Goal: Task Accomplishment & Management: Complete application form

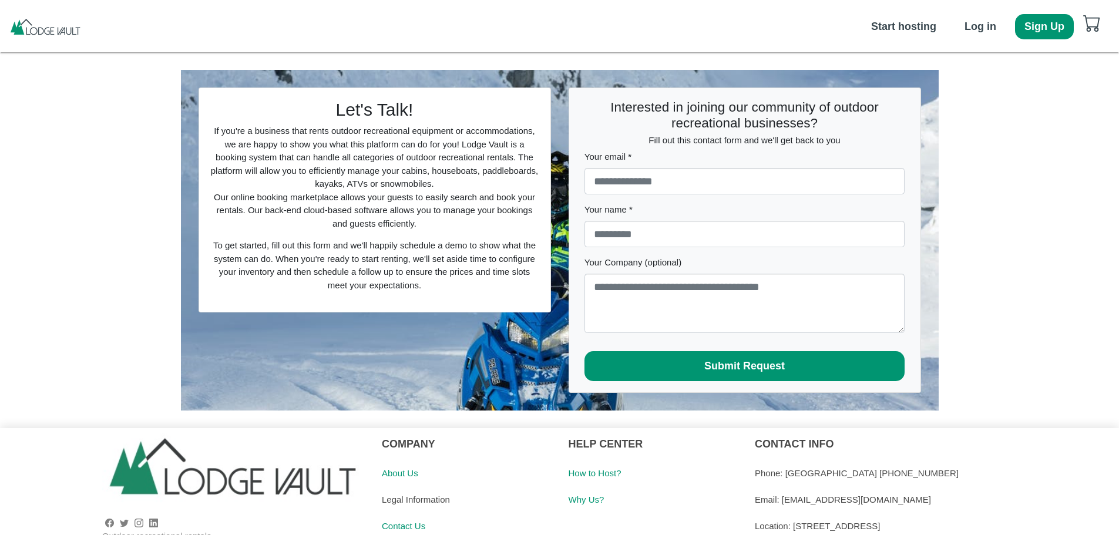
click at [439, 163] on div "Let's Talk! If you're a business that rents outdoor recreational equipment or a…" at bounding box center [374, 200] width 351 height 224
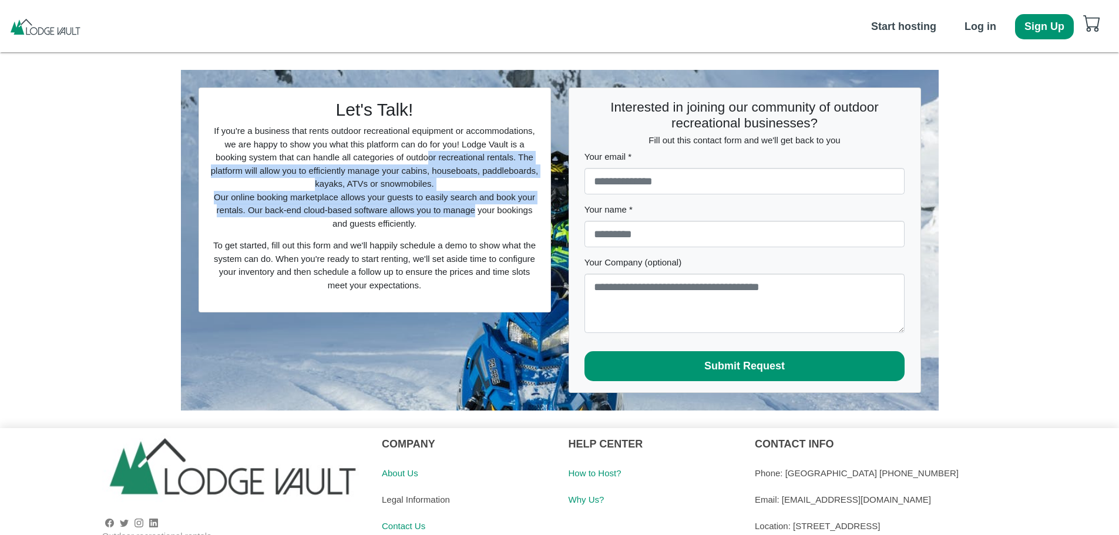
drag, startPoint x: 425, startPoint y: 156, endPoint x: 469, endPoint y: 215, distance: 74.7
click at [469, 215] on div "Let's Talk! If you're a business that rents outdoor recreational equipment or a…" at bounding box center [374, 200] width 351 height 224
click at [897, 28] on b "Start hosting" at bounding box center [903, 27] width 65 height 12
click at [882, 28] on b "Start hosting" at bounding box center [903, 27] width 65 height 12
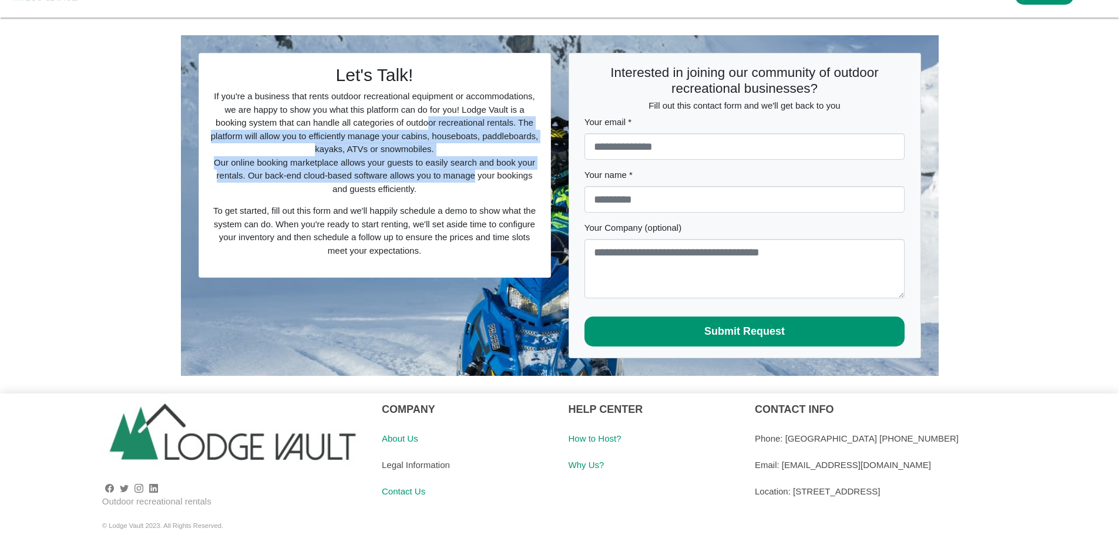
drag, startPoint x: 967, startPoint y: 489, endPoint x: 794, endPoint y: 489, distance: 173.2
click at [794, 489] on div "Location: [STREET_ADDRESS]" at bounding box center [932, 491] width 355 height 26
click at [590, 435] on link "How to Host?" at bounding box center [594, 438] width 53 height 10
click at [399, 437] on link "About Us" at bounding box center [400, 438] width 36 height 10
drag, startPoint x: 462, startPoint y: 208, endPoint x: 476, endPoint y: 253, distance: 47.4
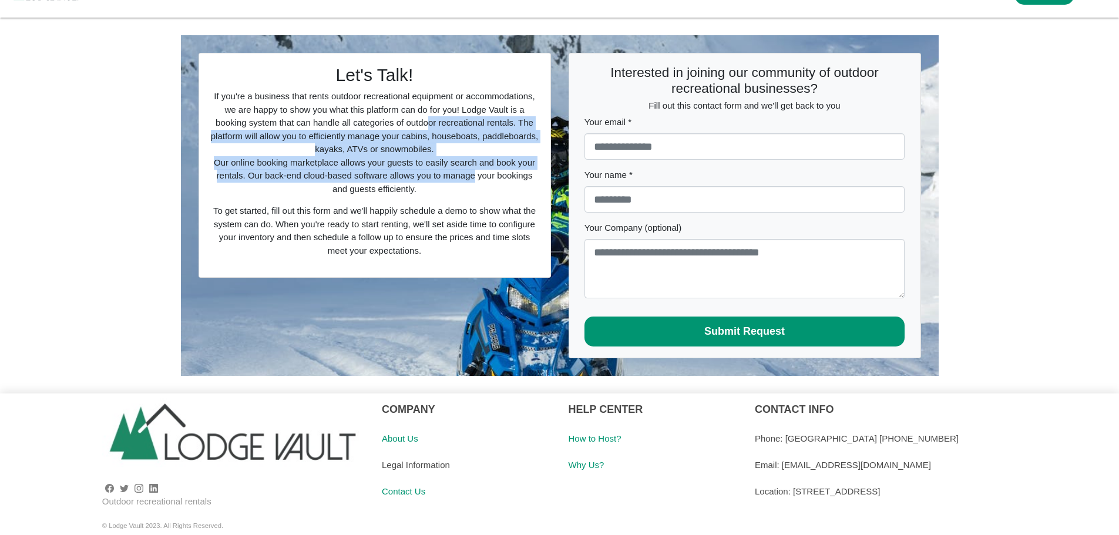
click at [476, 253] on p "To get started, fill out this form and we'll happily schedule a demo to show wh…" at bounding box center [374, 230] width 329 height 53
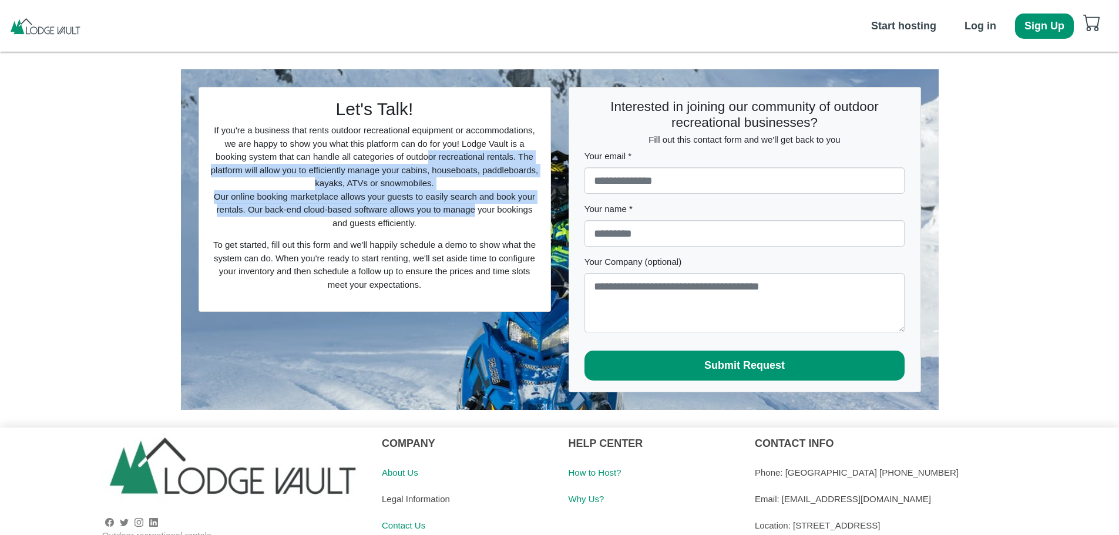
scroll to position [0, 0]
click at [979, 26] on b "Log in" at bounding box center [980, 27] width 32 height 12
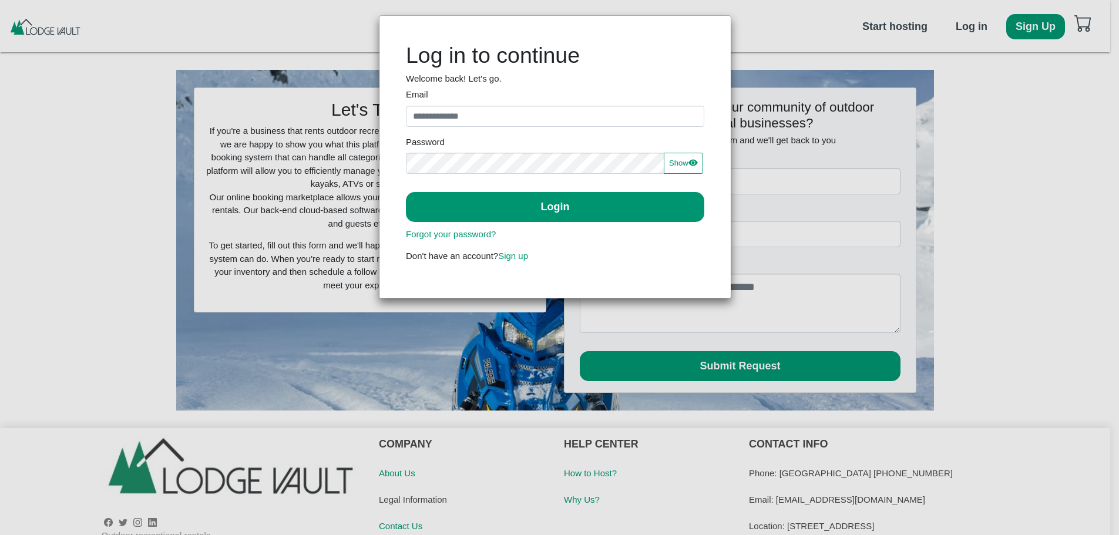
click at [978, 173] on div "Log in to continue Welcome back! Let's go. Email Invalid email Password Show Sh…" at bounding box center [559, 267] width 1119 height 535
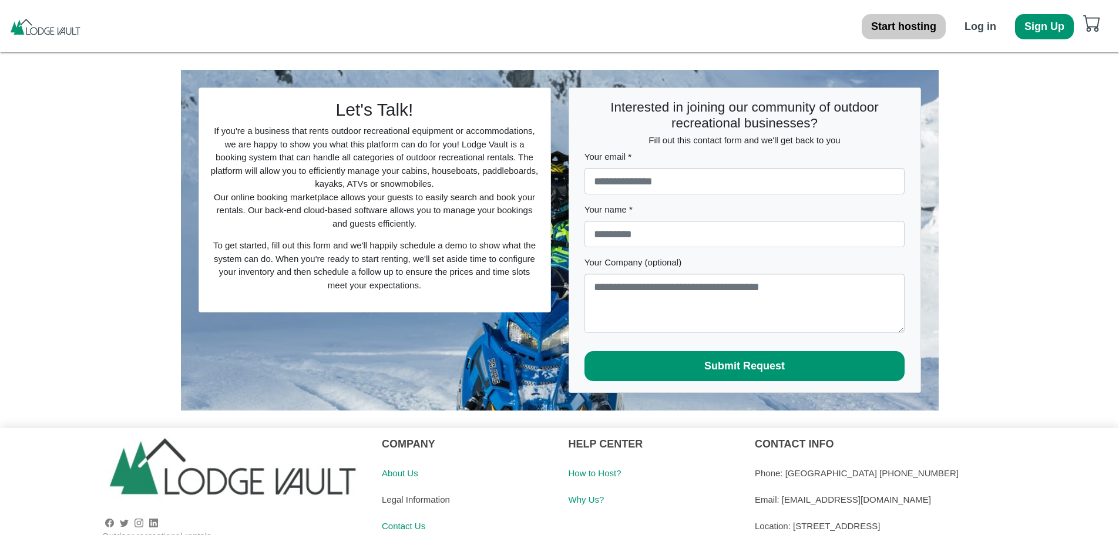
click at [889, 27] on b "Start hosting" at bounding box center [903, 27] width 65 height 12
